Goal: Information Seeking & Learning: Learn about a topic

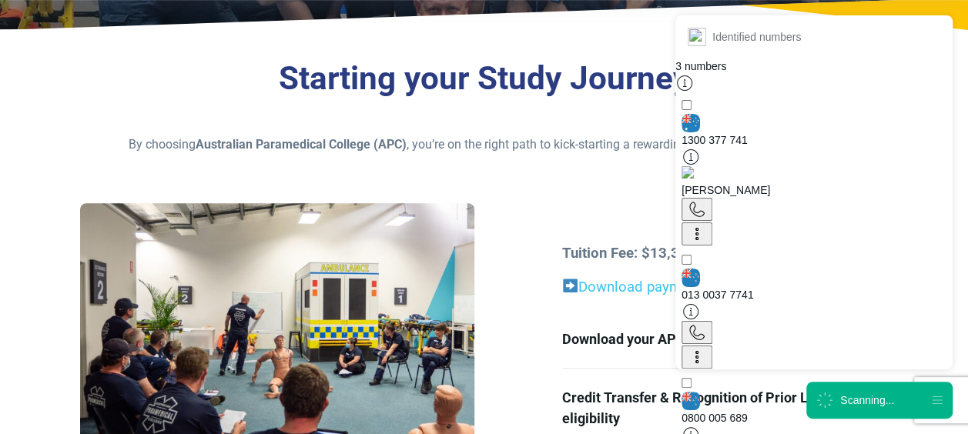
click at [849, 388] on div "Scanning..." at bounding box center [879, 400] width 146 height 37
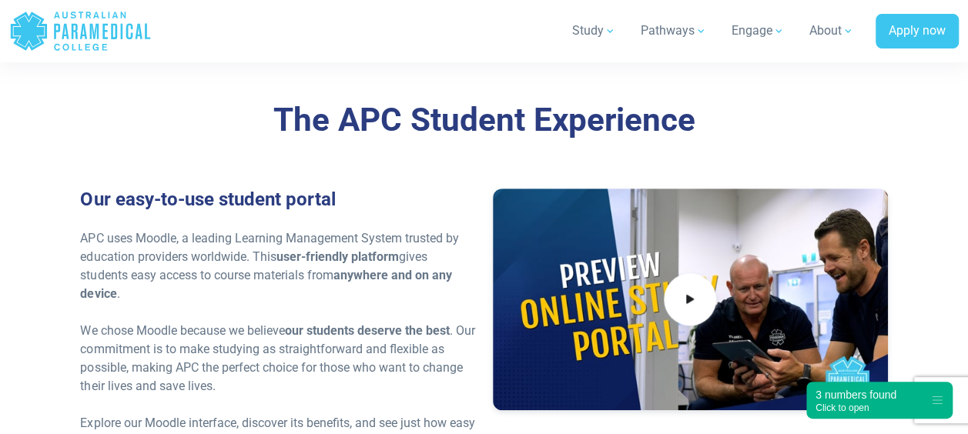
scroll to position [3257, 0]
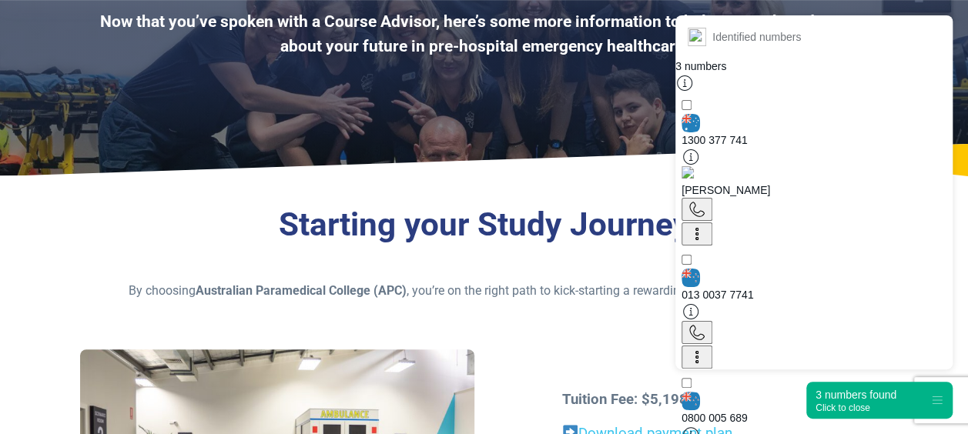
click at [839, 395] on div "3 numbers found" at bounding box center [855, 394] width 81 height 15
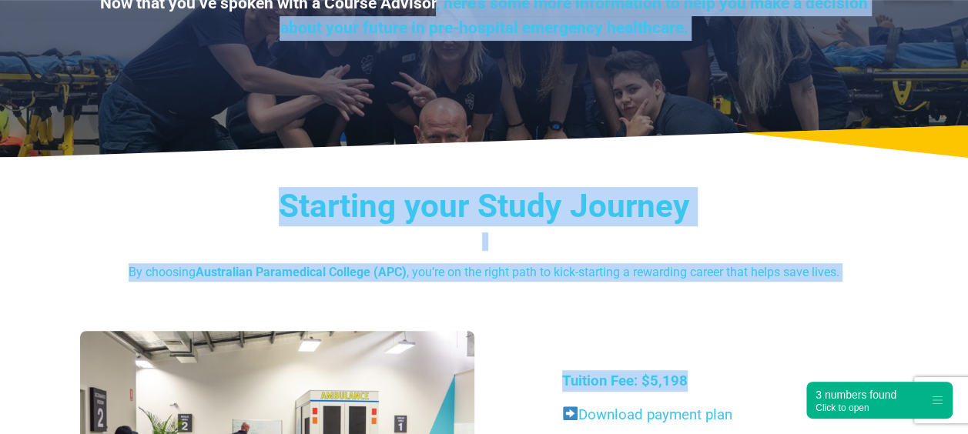
scroll to position [124, 0]
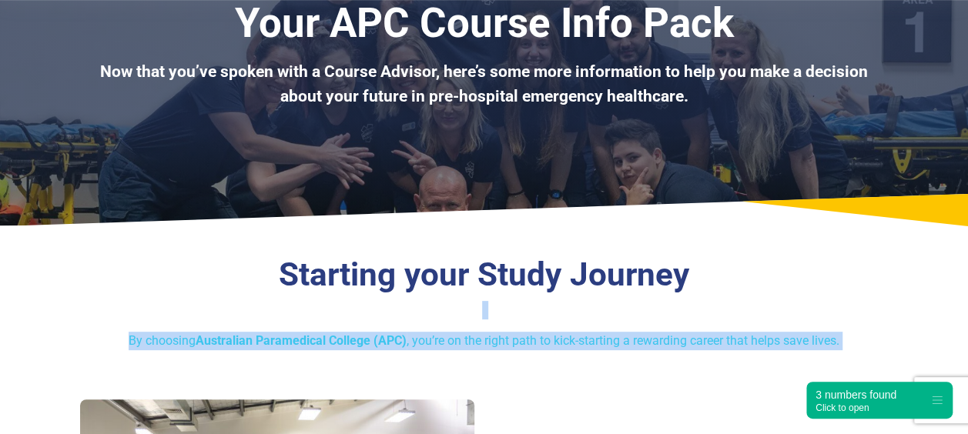
drag, startPoint x: 546, startPoint y: 217, endPoint x: 237, endPoint y: 299, distance: 319.4
click at [237, 299] on div "Starting your Study Journey By choosing Australian Paramedical College (APC) , …" at bounding box center [483, 303] width 807 height 95
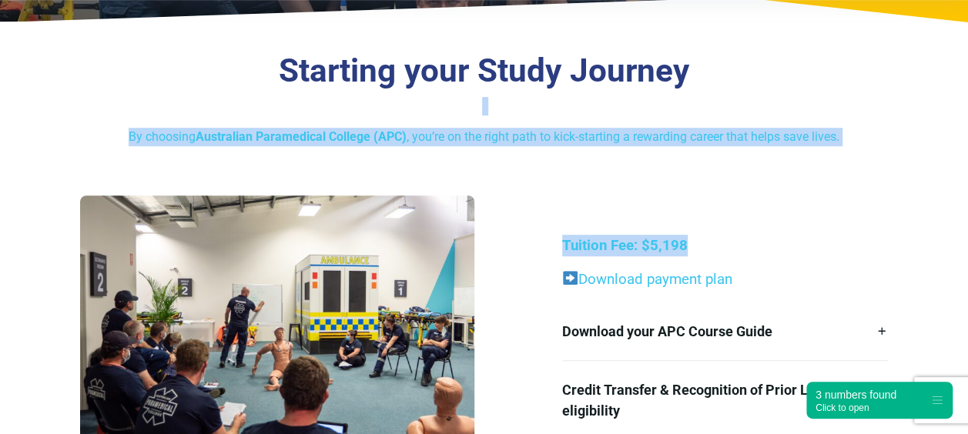
click at [664, 188] on div "Starting your Study Journey By choosing Australian Paramedical College (APC) , …" at bounding box center [484, 280] width 968 height 494
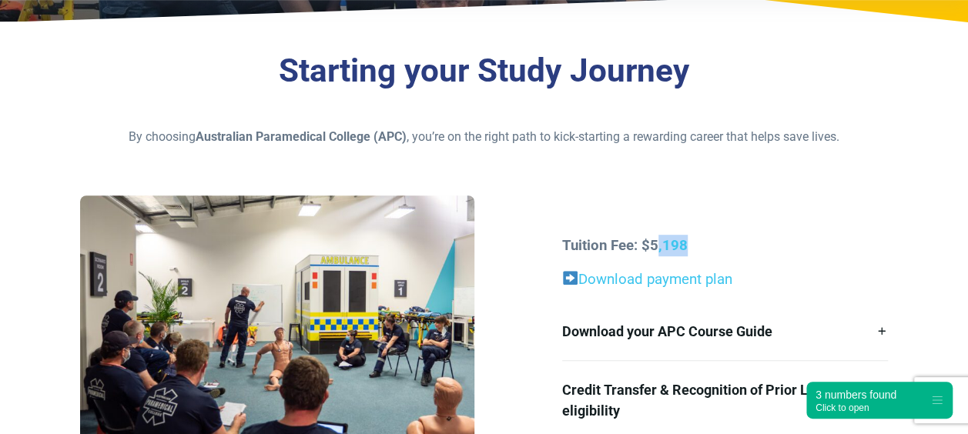
drag, startPoint x: 656, startPoint y: 240, endPoint x: 740, endPoint y: 242, distance: 83.9
click at [740, 242] on p "Tuition Fee: $5,198" at bounding box center [725, 246] width 326 height 22
click at [738, 244] on p "Tuition Fee: $5,198" at bounding box center [725, 246] width 326 height 22
click at [614, 180] on div "Starting your Study Journey By choosing Australian Paramedical College (APC) , …" at bounding box center [484, 280] width 968 height 494
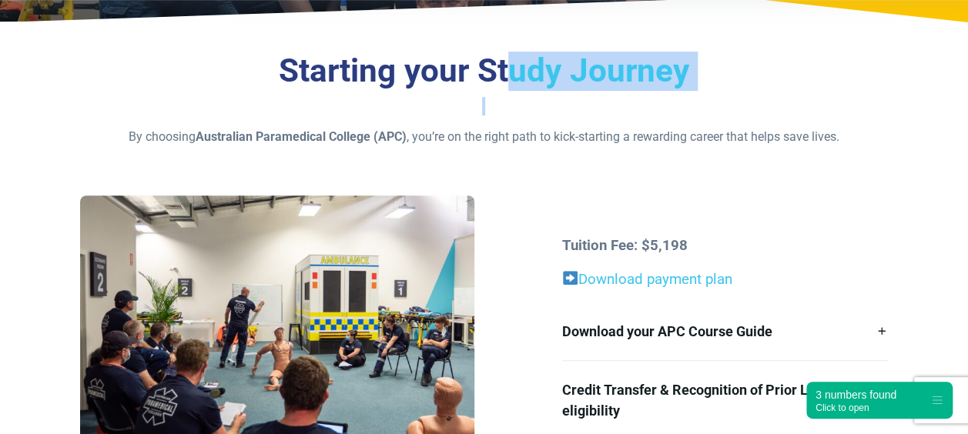
drag, startPoint x: 675, startPoint y: 94, endPoint x: 516, endPoint y: 41, distance: 167.3
click at [516, 41] on div "Starting your Study Journey By choosing Australian Paramedical College (APC) , …" at bounding box center [484, 280] width 968 height 494
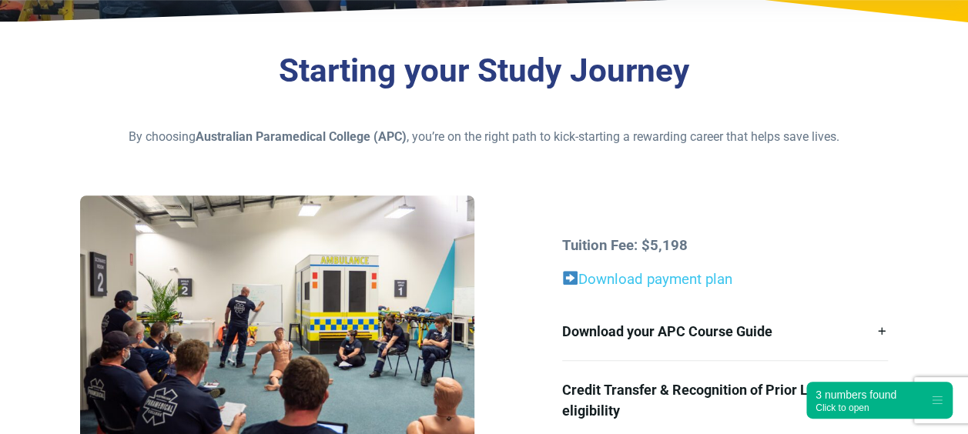
click at [753, 269] on p "Download payment plan" at bounding box center [725, 280] width 326 height 22
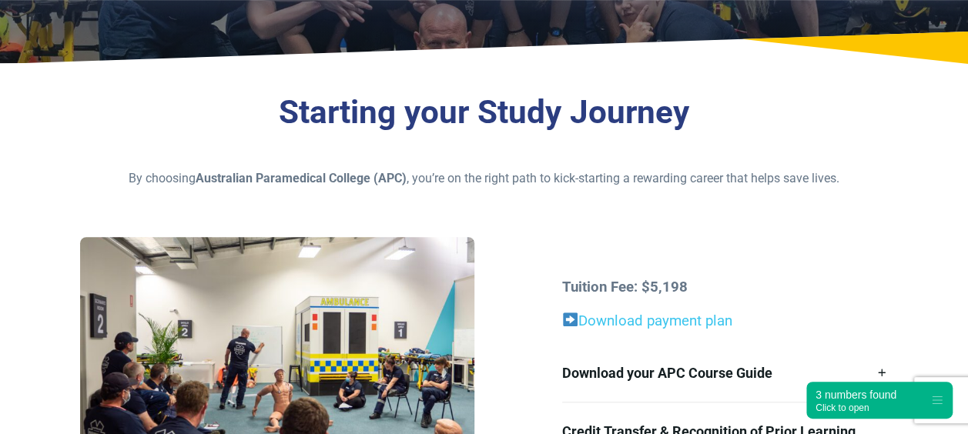
scroll to position [0, 0]
